Goal: Information Seeking & Learning: Understand process/instructions

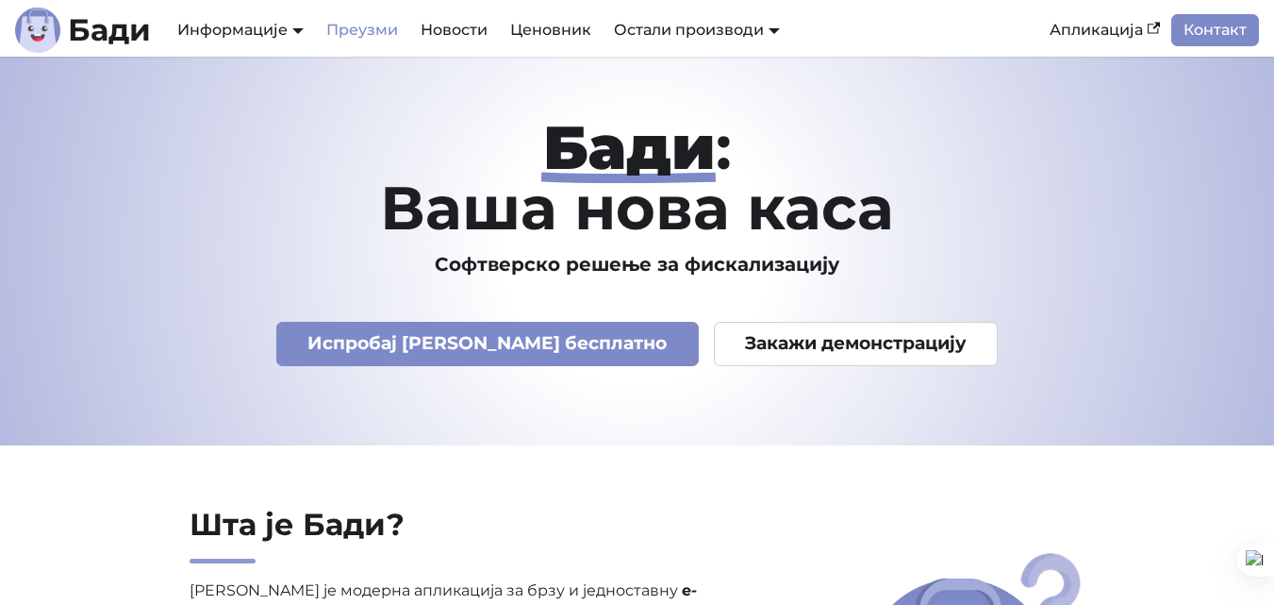
click at [348, 24] on link "Преузми" at bounding box center [362, 30] width 94 height 32
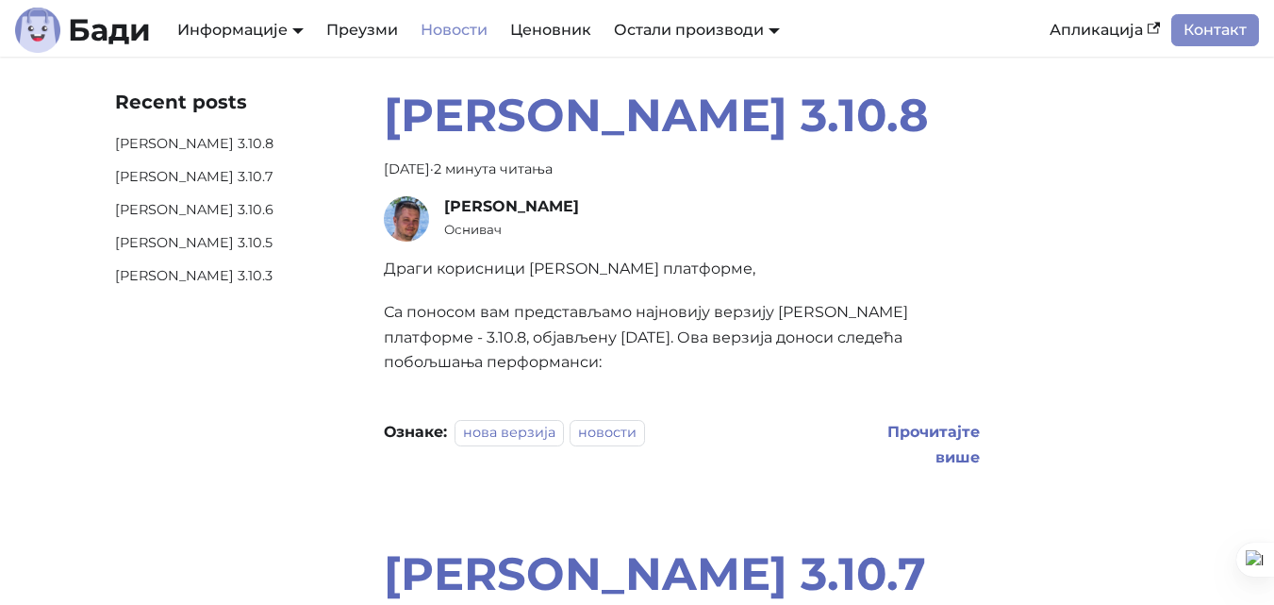
click at [671, 39] on div "Остали производи [PERSON_NAME] ЛПФР Мој [PERSON_NAME]" at bounding box center [697, 30] width 189 height 32
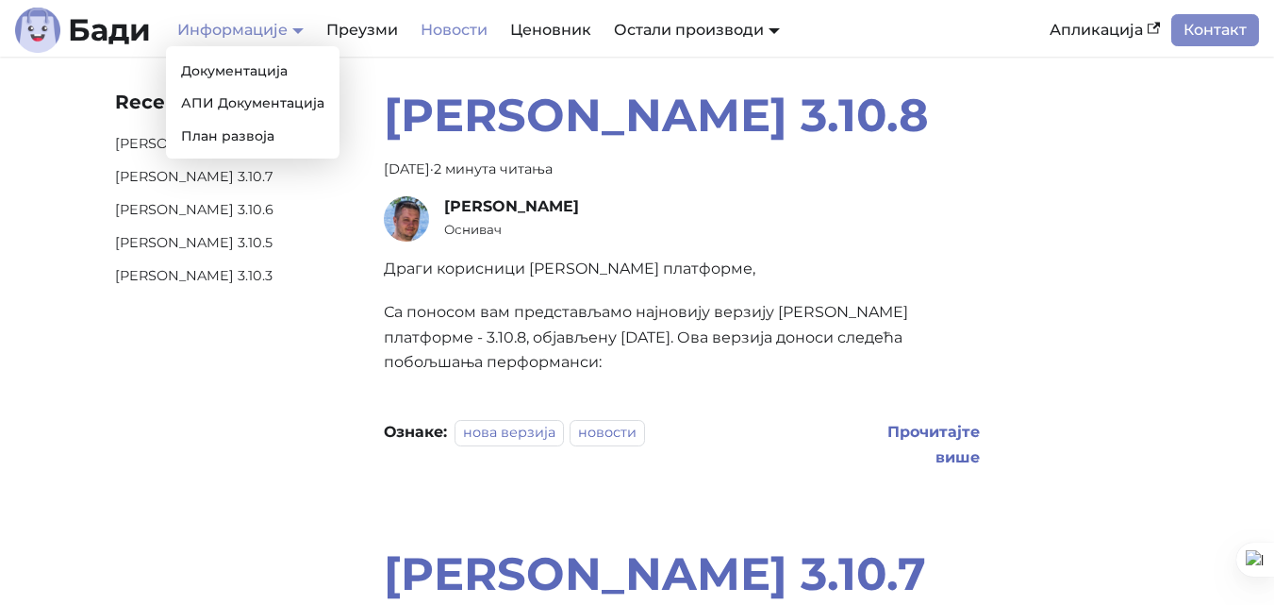
click at [264, 30] on link "Информације" at bounding box center [240, 30] width 126 height 18
click at [240, 76] on link "Документација" at bounding box center [253, 71] width 158 height 29
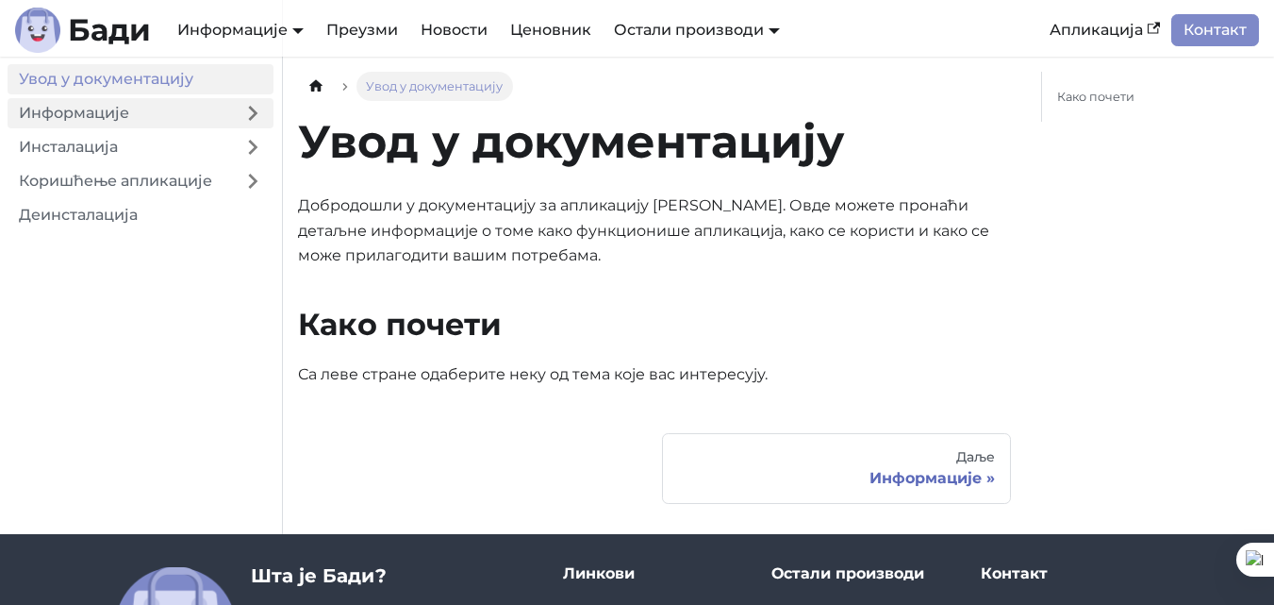
click at [79, 120] on link "Информације" at bounding box center [120, 113] width 225 height 30
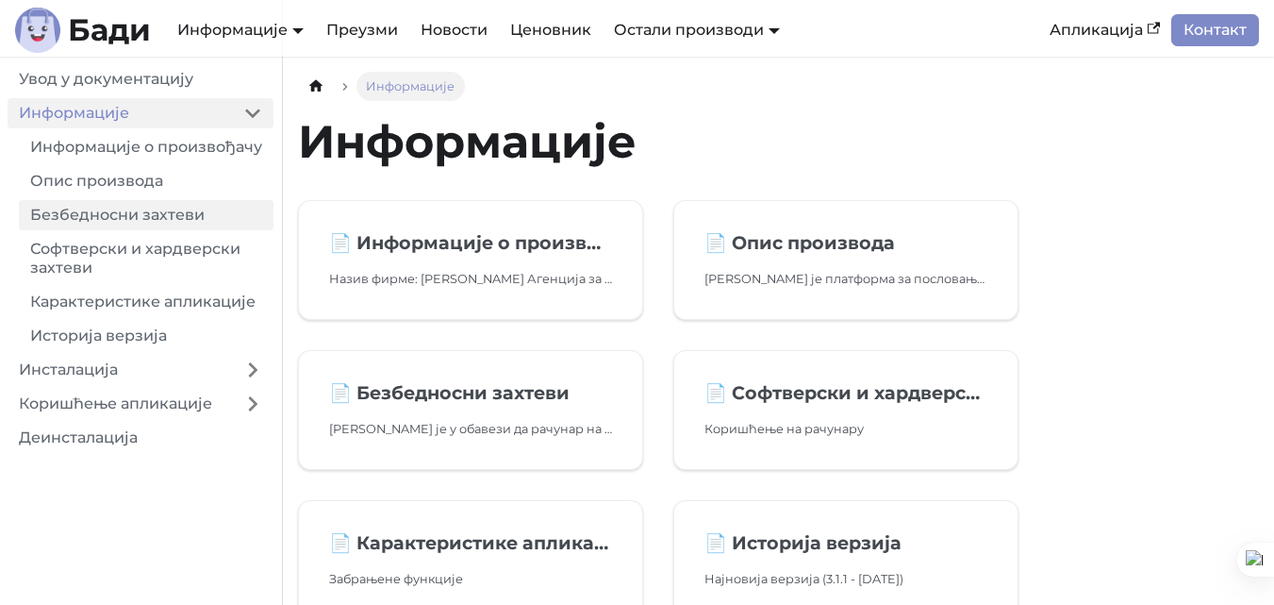
click at [92, 224] on link "Безбедносни захтеви" at bounding box center [146, 215] width 255 height 30
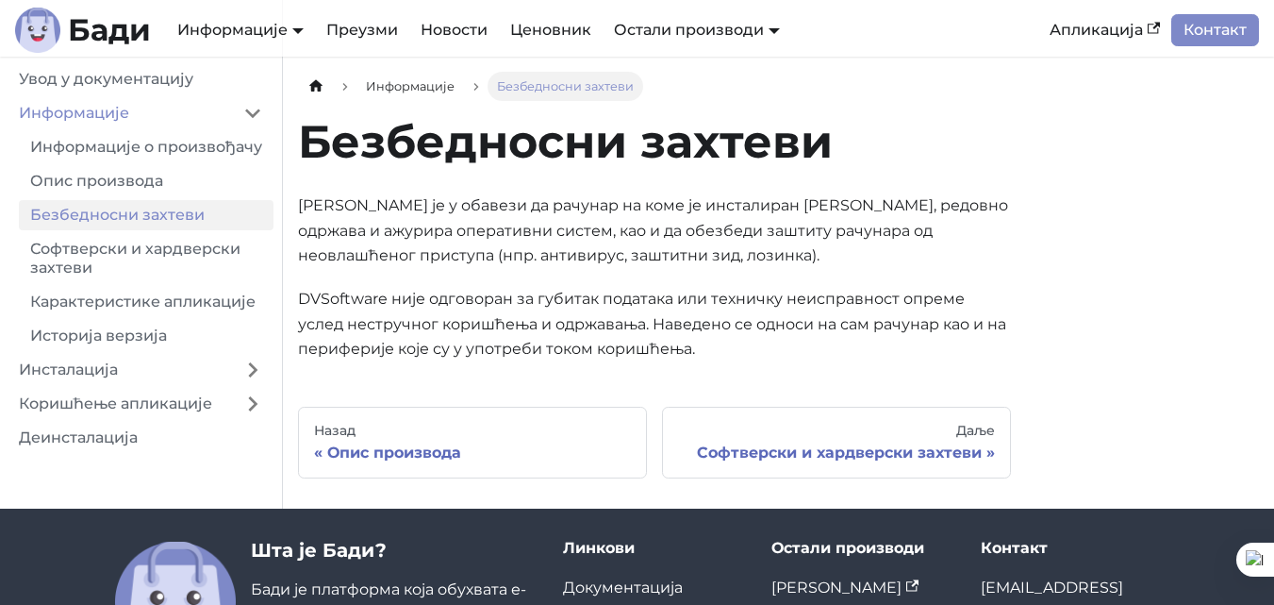
scroll to position [94, 0]
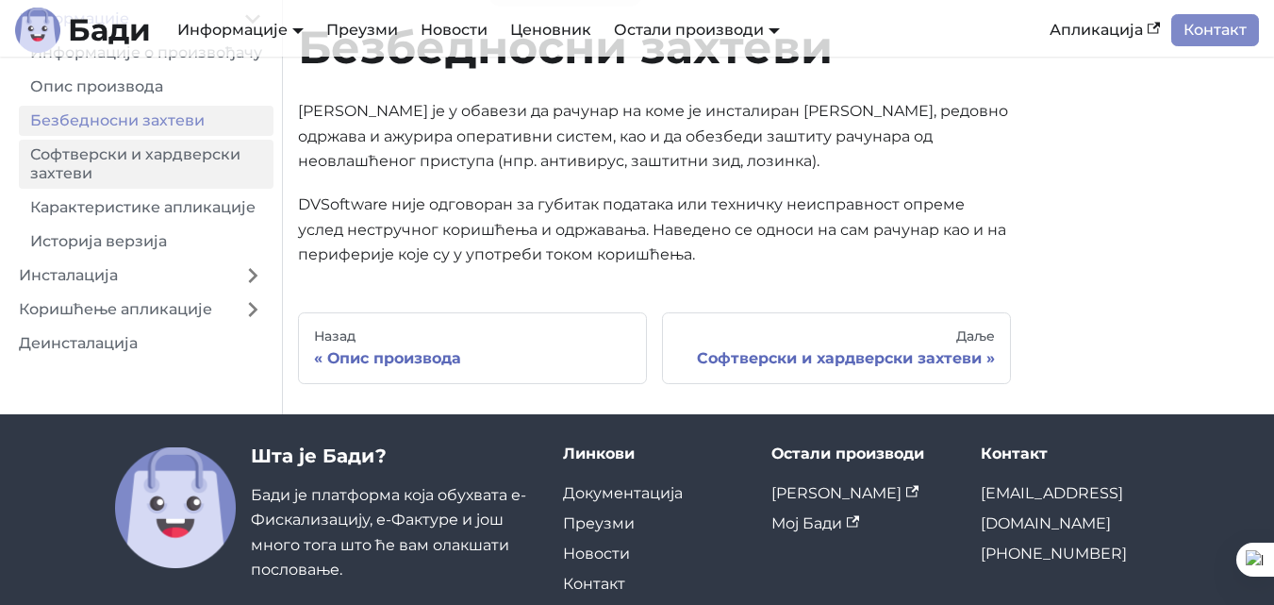
click at [152, 187] on link "Софтверски и хардверски захтеви" at bounding box center [146, 164] width 255 height 49
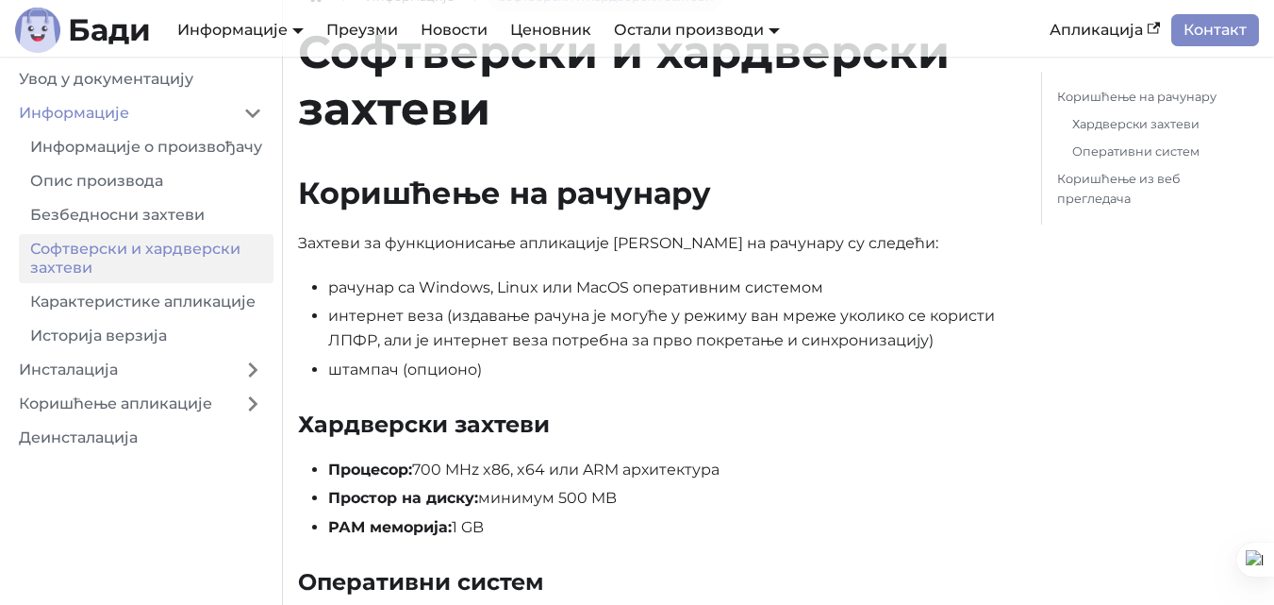
scroll to position [94, 0]
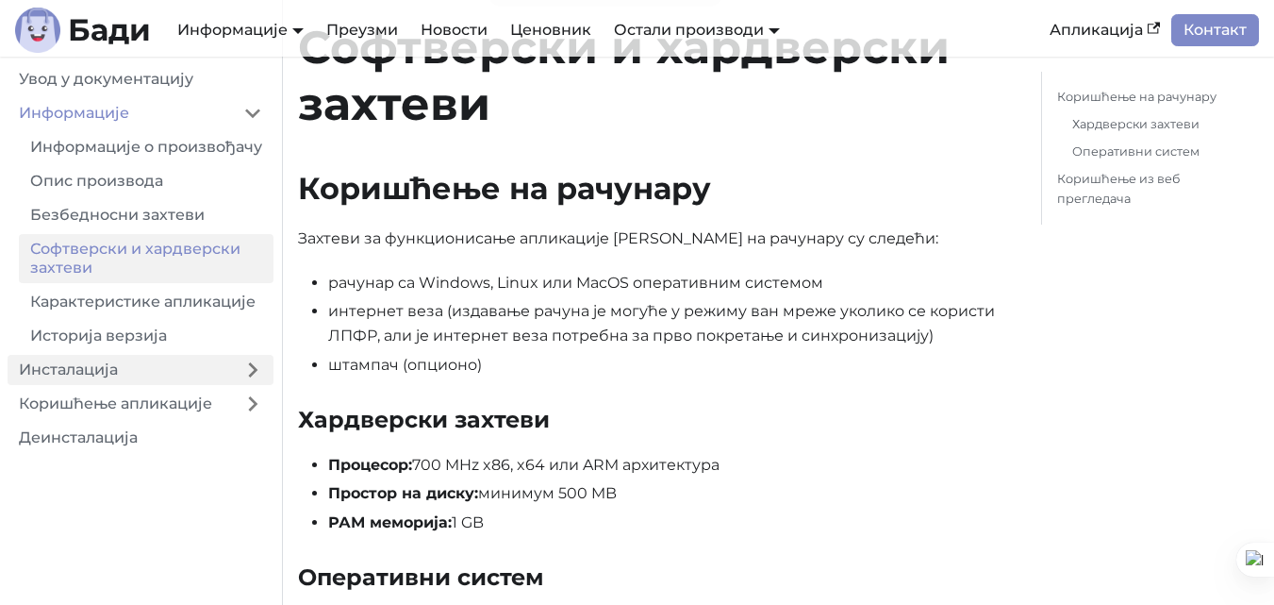
click at [103, 385] on link "Инсталација" at bounding box center [120, 370] width 225 height 30
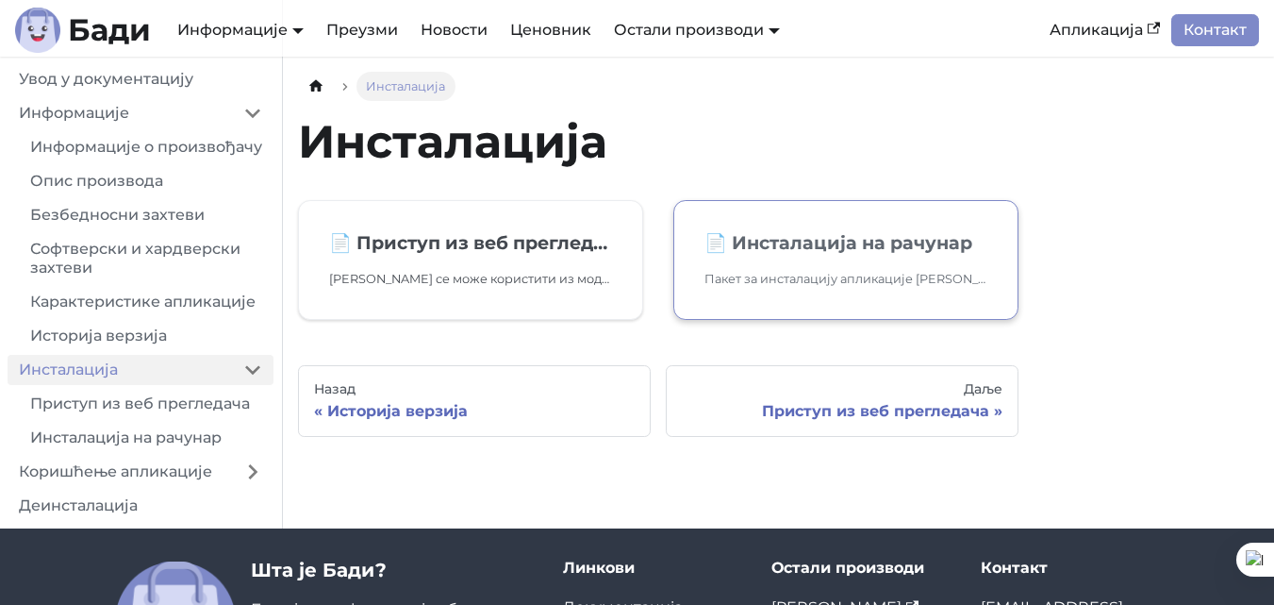
click at [836, 253] on h2 "📄️ Инсталација на рачунар" at bounding box center [846, 242] width 283 height 23
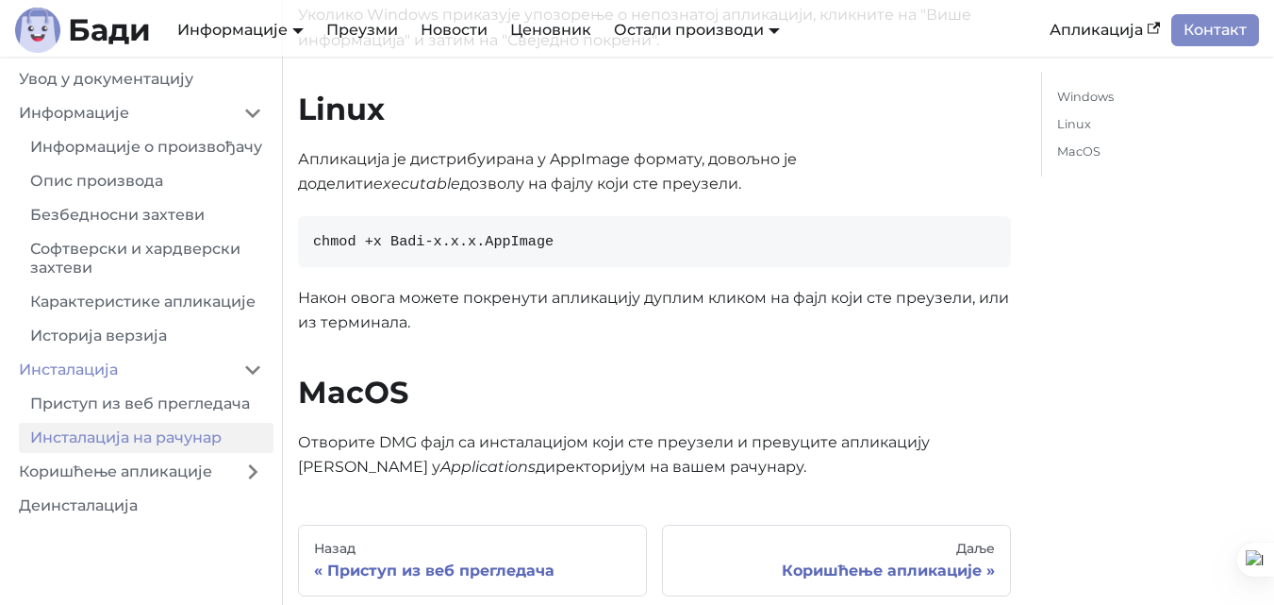
scroll to position [660, 0]
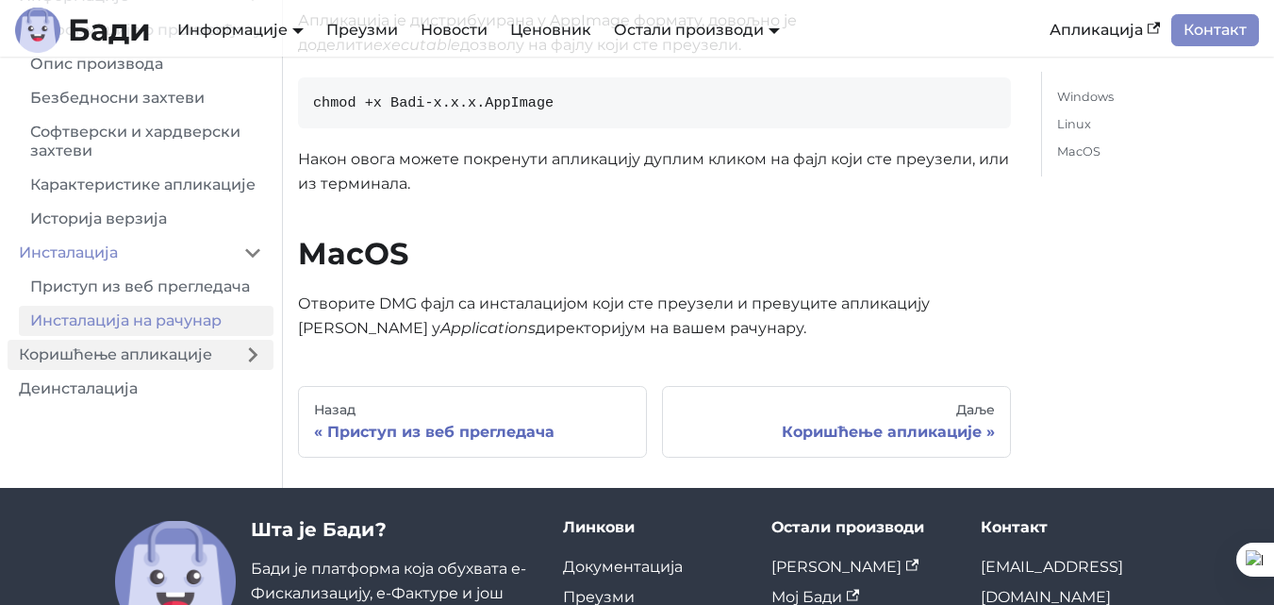
click at [84, 340] on link "Коришћење апликације" at bounding box center [120, 355] width 225 height 30
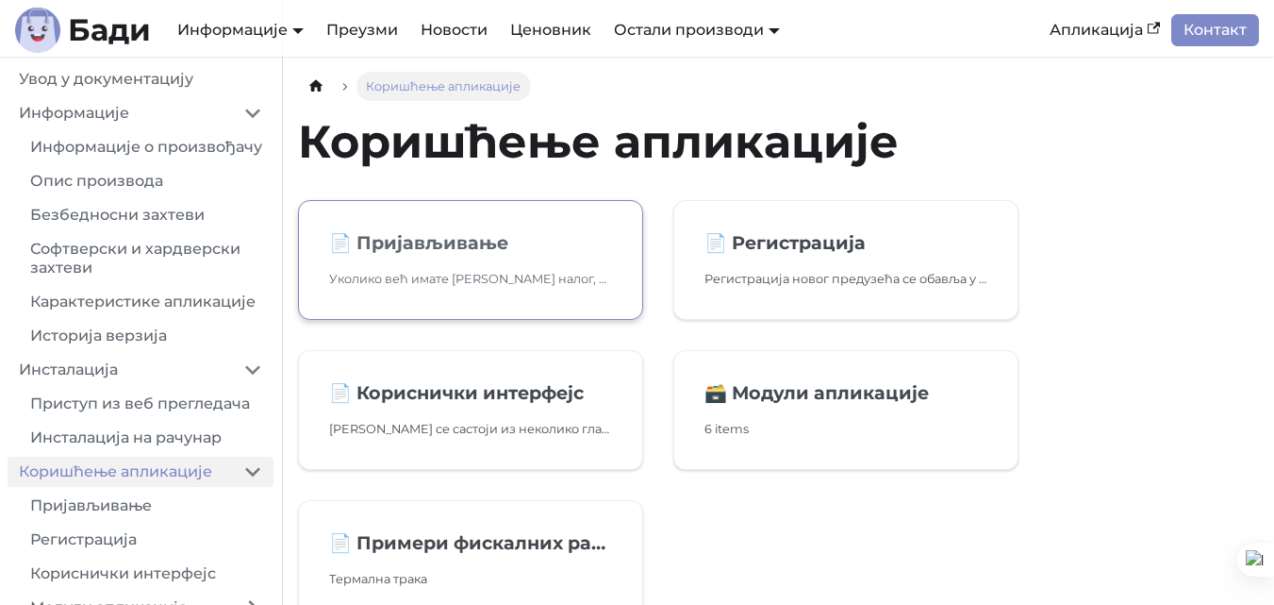
click at [383, 240] on h2 "📄️ Пријављивање" at bounding box center [470, 242] width 283 height 23
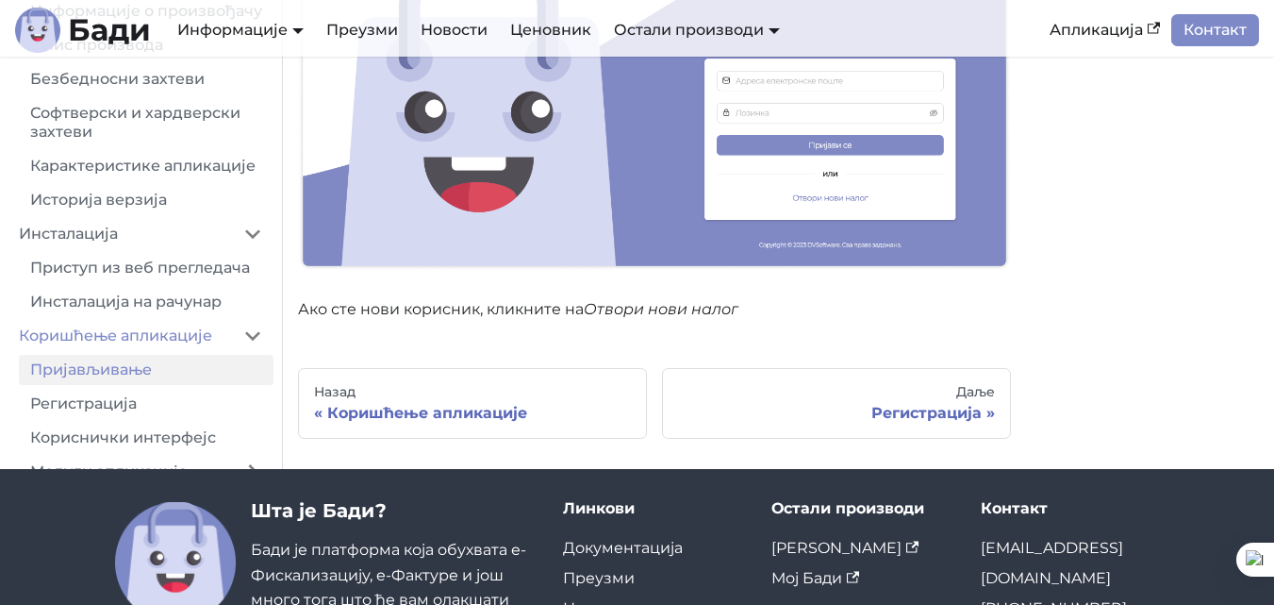
scroll to position [472, 0]
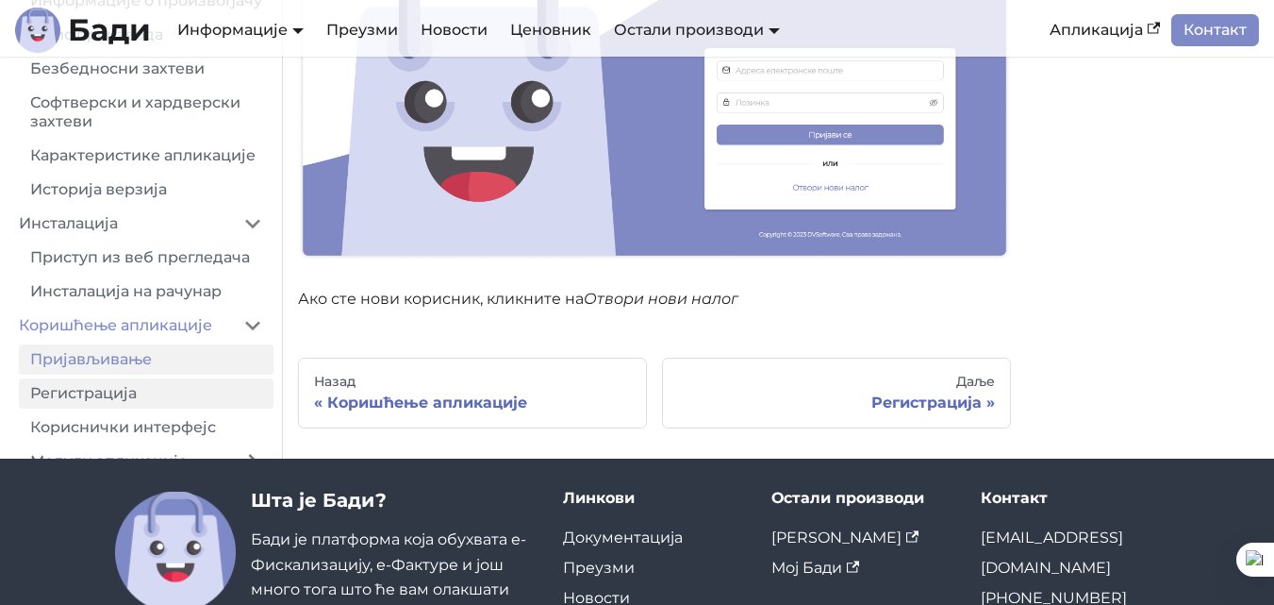
click at [98, 408] on link "Регистрација" at bounding box center [146, 393] width 255 height 30
click at [98, 273] on link "Приступ из веб прегледача" at bounding box center [146, 257] width 255 height 30
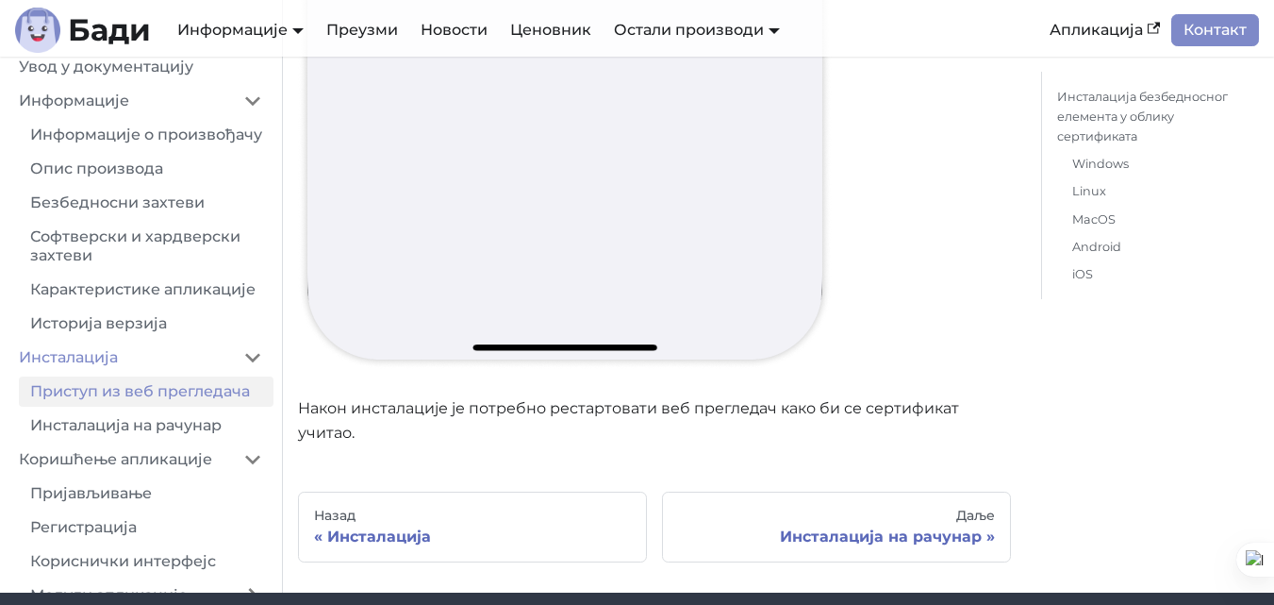
scroll to position [23489, 0]
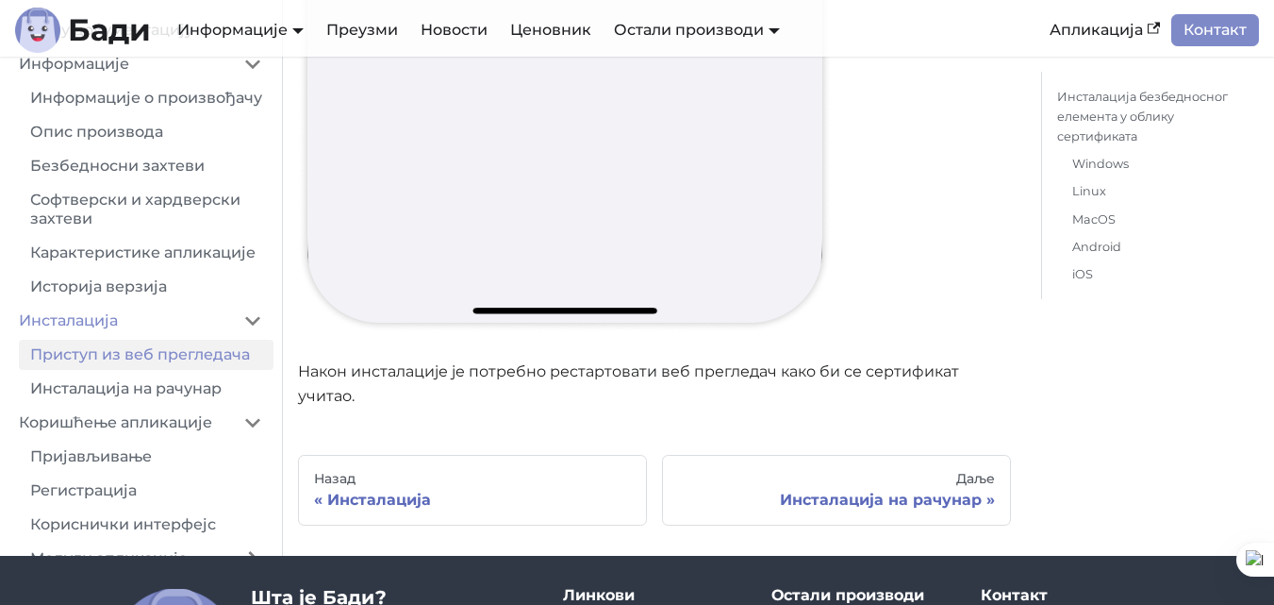
click at [1017, 586] on div "Контакт" at bounding box center [1070, 595] width 179 height 19
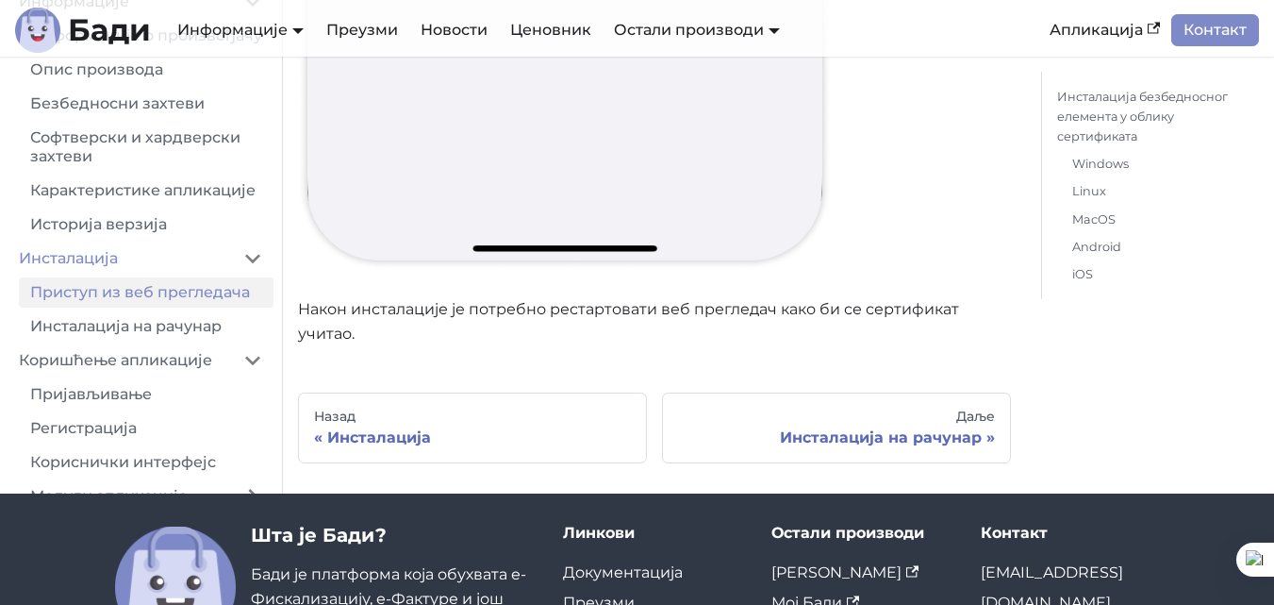
scroll to position [23730, 0]
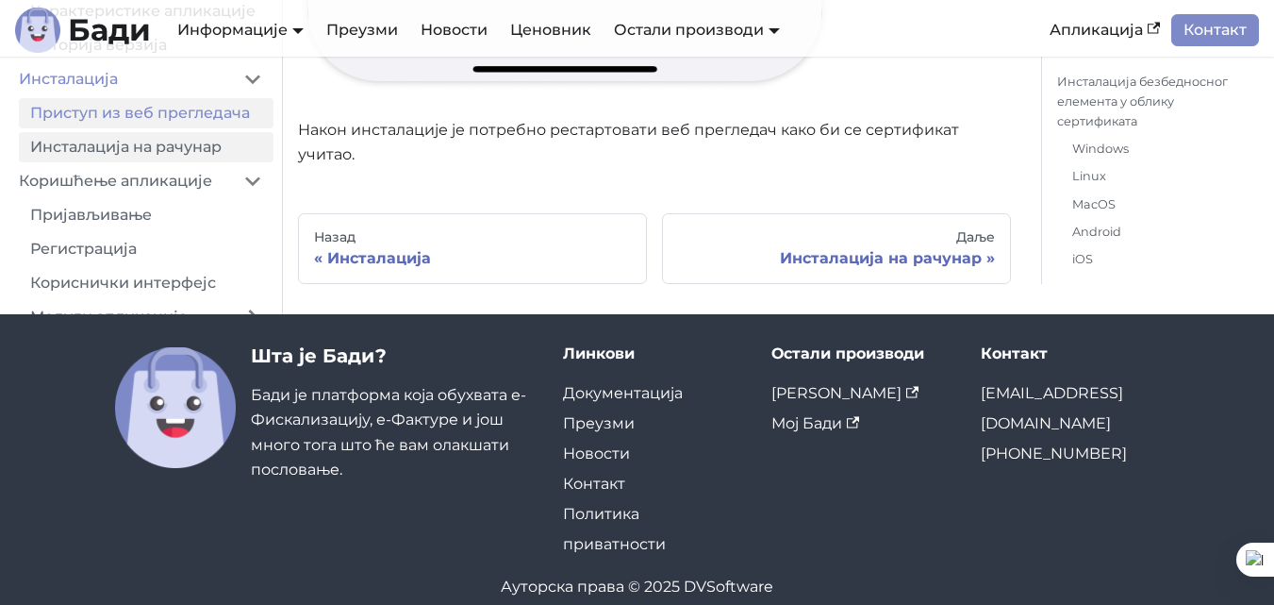
click at [147, 139] on link "Инсталација на рачунар" at bounding box center [146, 147] width 255 height 30
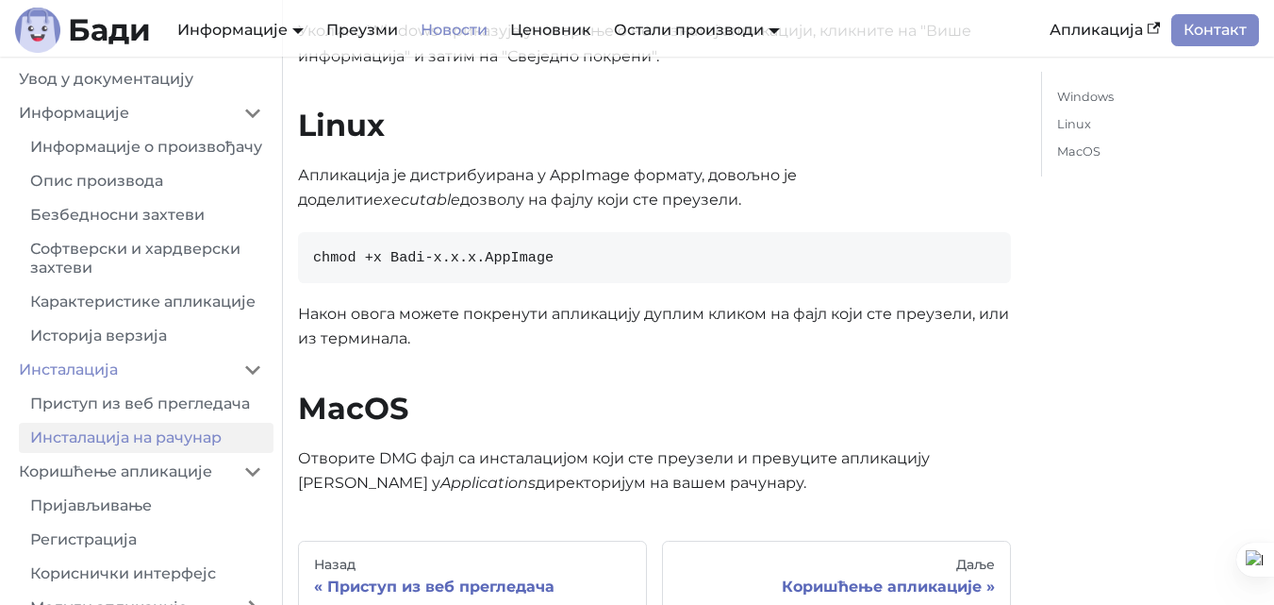
scroll to position [377, 0]
